Goal: Information Seeking & Learning: Learn about a topic

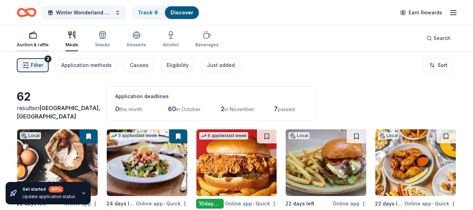
click at [22, 41] on div "Auction & raffle" at bounding box center [33, 39] width 32 height 17
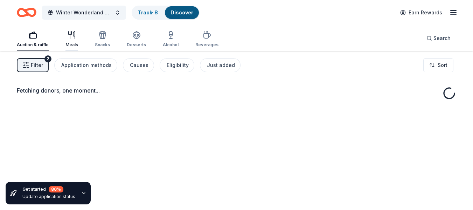
click at [71, 40] on div "Meals" at bounding box center [71, 39] width 13 height 17
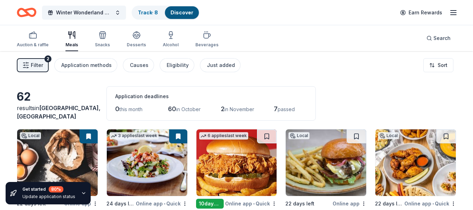
click at [41, 68] on span "Filter" at bounding box center [37, 65] width 12 height 8
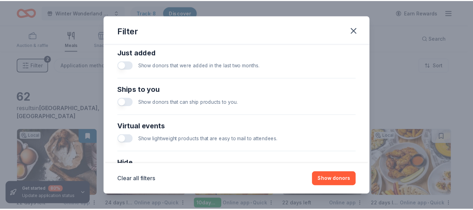
scroll to position [280, 0]
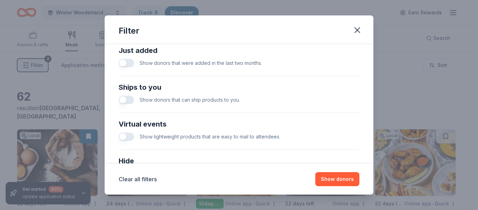
click at [124, 58] on div "Show donors that were added in the last two months." at bounding box center [239, 63] width 241 height 14
click at [126, 66] on button "button" at bounding box center [126, 63] width 15 height 8
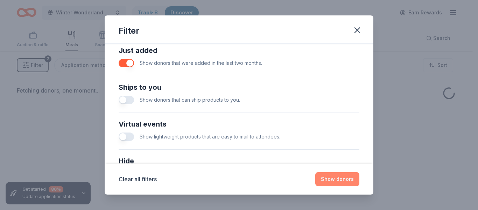
click at [326, 179] on button "Show donors" at bounding box center [338, 179] width 44 height 14
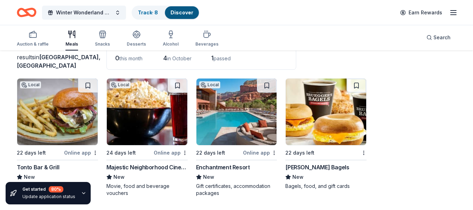
scroll to position [51, 0]
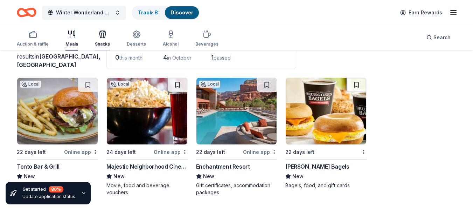
click at [103, 34] on icon "button" at bounding box center [103, 35] width 0 height 5
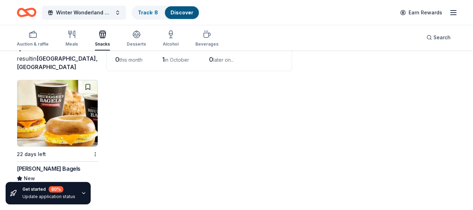
scroll to position [51, 0]
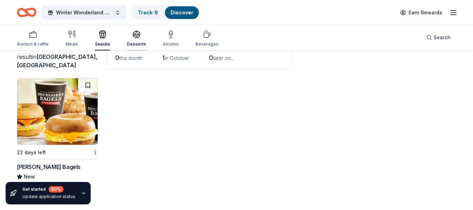
click at [136, 34] on icon "button" at bounding box center [136, 33] width 7 height 5
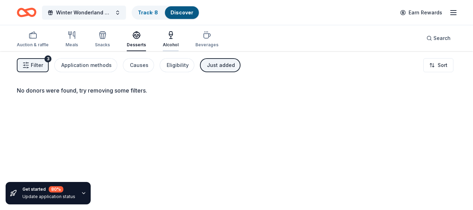
click at [164, 40] on div "Alcohol" at bounding box center [171, 39] width 16 height 17
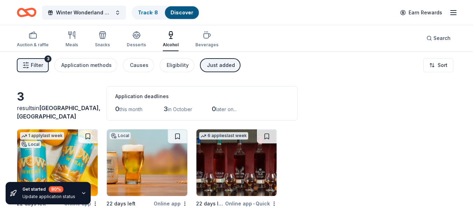
scroll to position [51, 0]
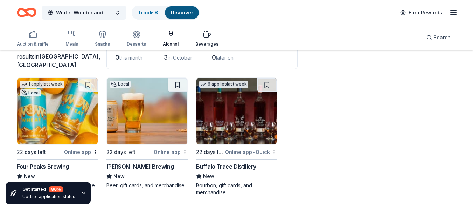
click at [203, 31] on icon "button" at bounding box center [207, 34] width 8 height 8
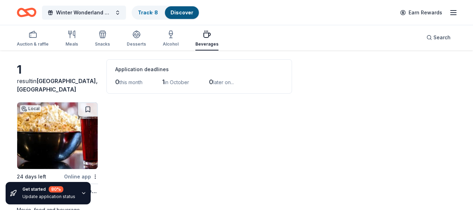
scroll to position [51, 0]
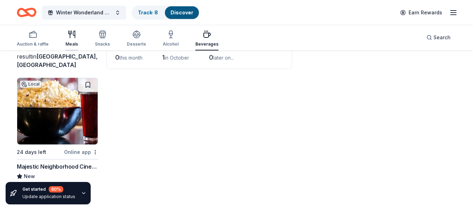
click at [70, 34] on icon "button" at bounding box center [70, 34] width 0 height 7
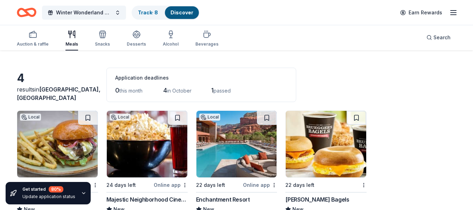
scroll to position [51, 0]
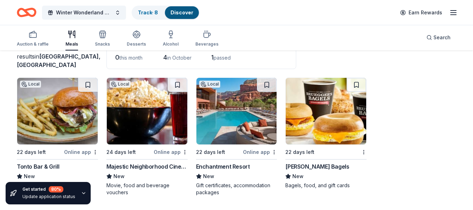
click at [151, 115] on img at bounding box center [147, 111] width 81 height 67
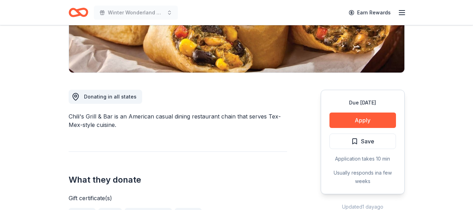
scroll to position [140, 0]
